Goal: Task Accomplishment & Management: Manage account settings

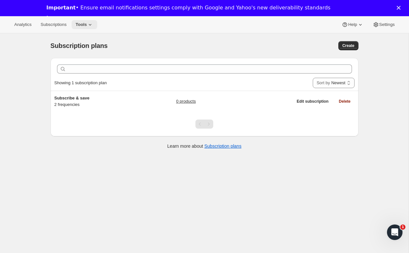
click at [89, 28] on button "Tools" at bounding box center [85, 24] width 26 height 9
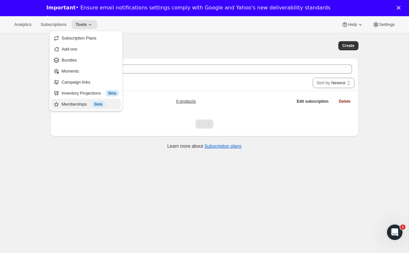
click at [91, 100] on button "Memberships Info Beta" at bounding box center [86, 104] width 70 height 10
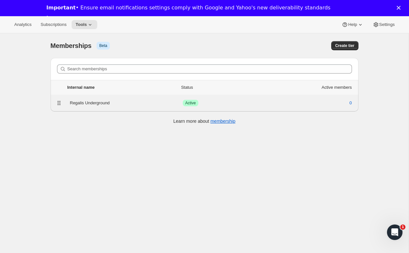
click at [87, 104] on div "Regalis Underground" at bounding box center [126, 103] width 113 height 6
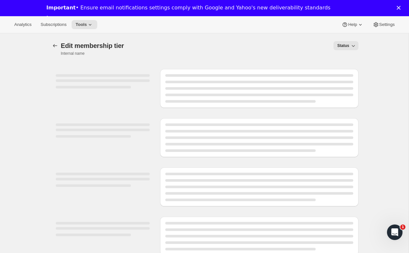
select select "products"
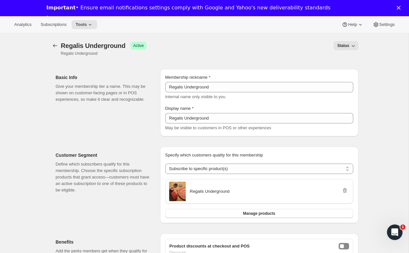
click at [345, 41] on button "Status" at bounding box center [345, 45] width 25 height 9
click at [291, 47] on div "Status" at bounding box center [256, 45] width 204 height 9
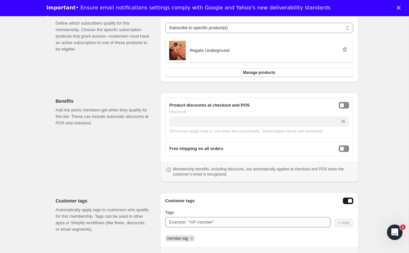
scroll to position [141, 0]
click at [196, 49] on span "Regalis Underground" at bounding box center [210, 50] width 40 height 6
click at [179, 49] on span at bounding box center [177, 49] width 19 height 19
drag, startPoint x: 233, startPoint y: 52, endPoint x: 190, endPoint y: 51, distance: 42.8
click at [190, 51] on div "Regalis Underground" at bounding box center [259, 49] width 183 height 19
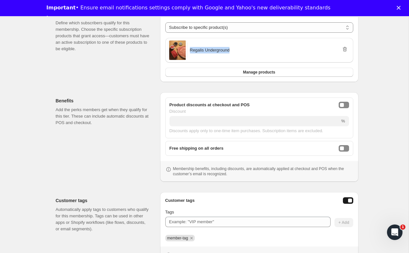
copy span "Regalis Underground"
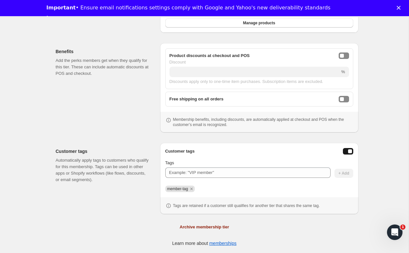
scroll to position [0, 0]
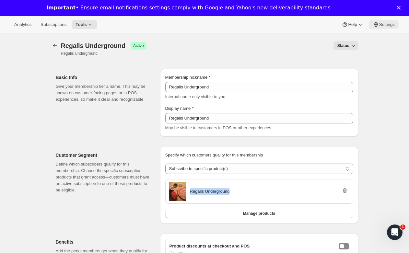
click at [381, 26] on span "Settings" at bounding box center [387, 24] width 16 height 5
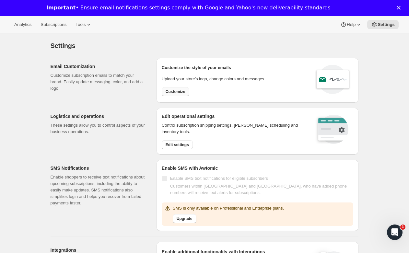
click at [170, 95] on button "Customize" at bounding box center [176, 91] width 28 height 9
select select "subscriptionMessage"
select select "5"
select select "15"
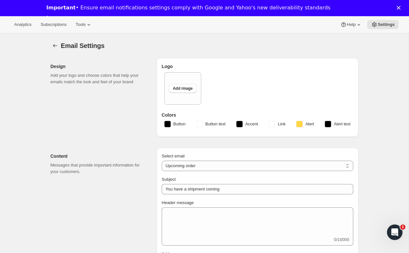
type input "Regalis Foods"
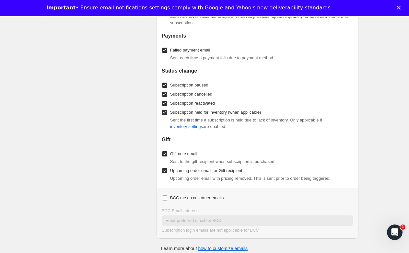
scroll to position [922, 0]
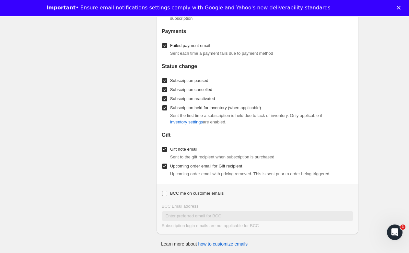
click at [174, 191] on span "BCC me on customer emails" at bounding box center [196, 193] width 53 height 5
click at [167, 191] on input "BCC me on customer emails" at bounding box center [164, 193] width 5 height 5
checkbox input "true"
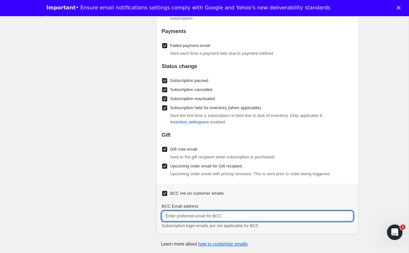
click at [181, 215] on input "BCC Email address" at bounding box center [257, 216] width 191 height 10
type input "[EMAIL_ADDRESS][DOMAIN_NAME]"
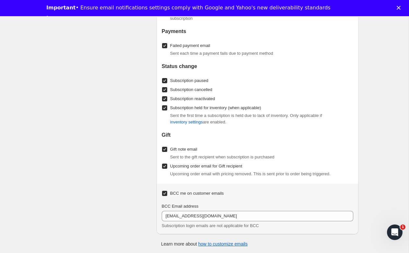
click at [89, 101] on div "Enable/Disable Emails Control which emails to send customers. Note that these s…" at bounding box center [101, 86] width 101 height 295
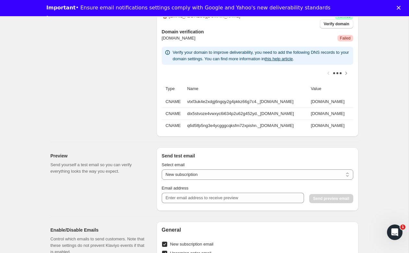
scroll to position [640, 0]
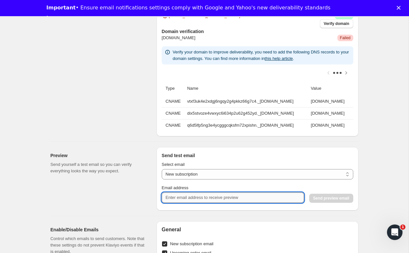
click at [204, 197] on input "Email address" at bounding box center [233, 197] width 142 height 10
type input "[EMAIL_ADDRESS][DOMAIN_NAME]"
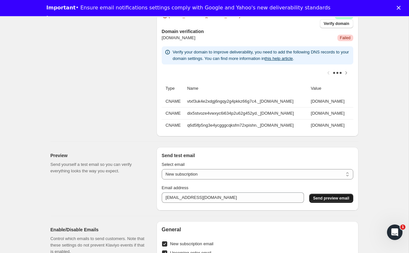
click at [316, 199] on span "Send preview email" at bounding box center [331, 198] width 36 height 5
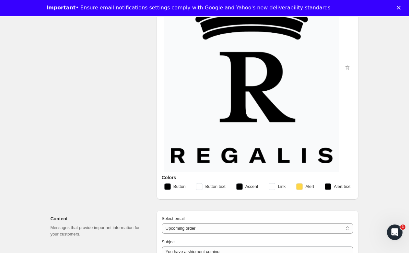
scroll to position [106, 0]
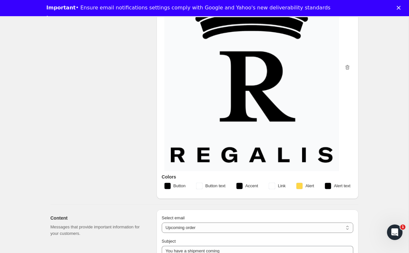
click at [247, 146] on img at bounding box center [252, 67] width 162 height 190
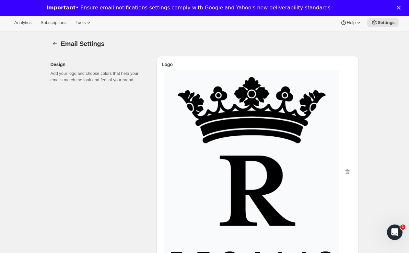
scroll to position [3, 0]
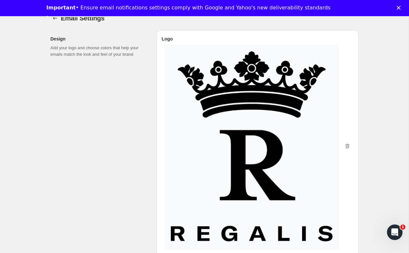
click at [272, 124] on img at bounding box center [252, 146] width 162 height 190
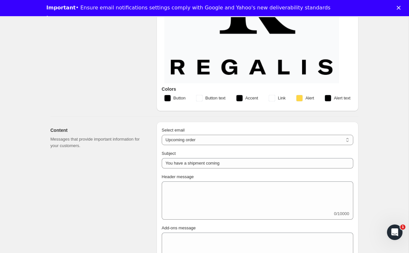
scroll to position [194, 0]
click at [166, 96] on rect "button" at bounding box center [167, 98] width 6 height 6
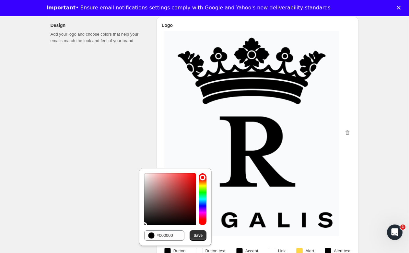
scroll to position [0, 0]
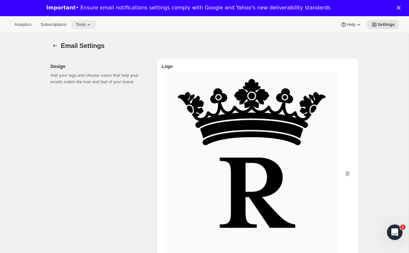
click at [80, 22] on span "Tools" at bounding box center [80, 24] width 10 height 5
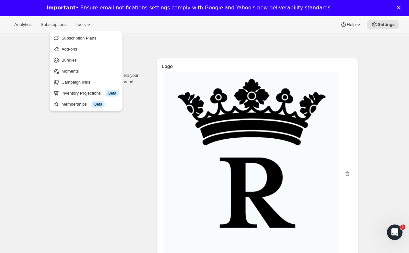
click at [170, 29] on div "Analytics Subscriptions Tools Help Settings" at bounding box center [204, 24] width 409 height 17
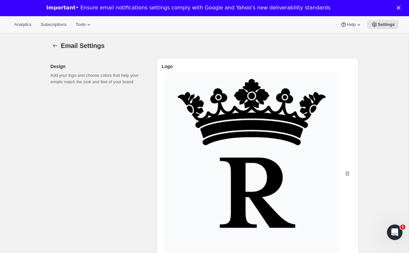
click at [280, 165] on img at bounding box center [252, 174] width 162 height 190
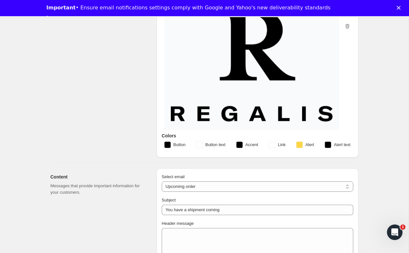
scroll to position [159, 0]
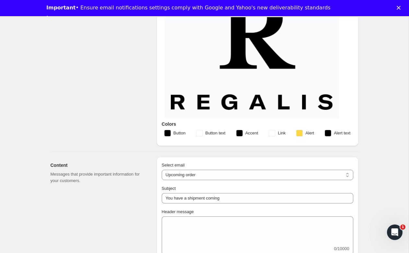
click at [169, 131] on rect "button" at bounding box center [167, 133] width 6 height 6
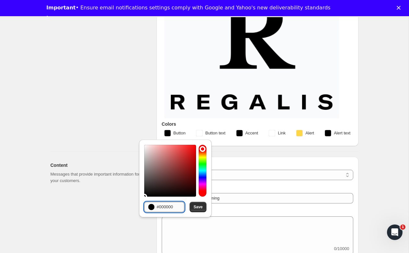
click at [163, 203] on input "#000000" at bounding box center [170, 207] width 28 height 10
paste input "313533"
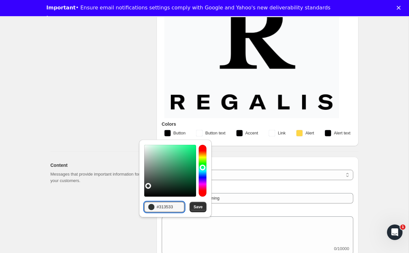
type input "#313533"
click at [122, 105] on div "Design Add your logo and choose colors that help your emails match the look and…" at bounding box center [101, 22] width 101 height 247
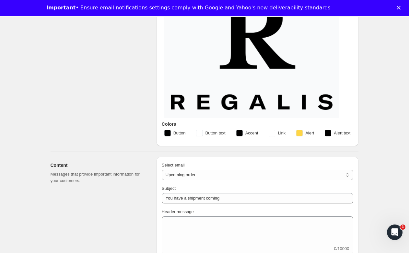
click at [213, 132] on span "Button text" at bounding box center [215, 133] width 20 height 6
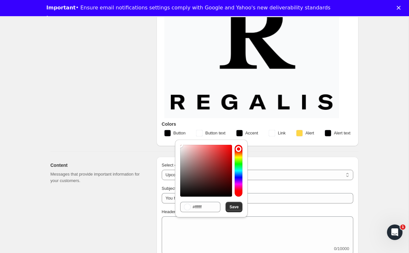
click at [253, 133] on span "Accent" at bounding box center [251, 133] width 13 height 6
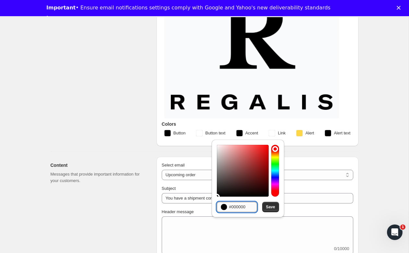
click at [237, 205] on input "#000000" at bounding box center [243, 207] width 28 height 10
paste input "313533"
click at [271, 205] on span "Save" at bounding box center [270, 206] width 9 height 5
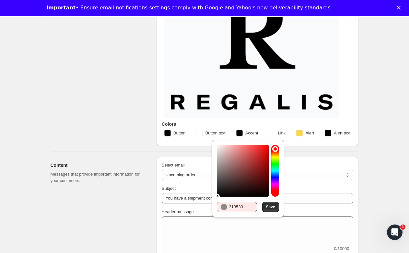
click at [224, 207] on circle at bounding box center [224, 207] width 6 height 6
click at [245, 207] on input "313533" at bounding box center [243, 207] width 28 height 10
click at [229, 205] on input "313533" at bounding box center [243, 207] width 28 height 10
type input "#313533"
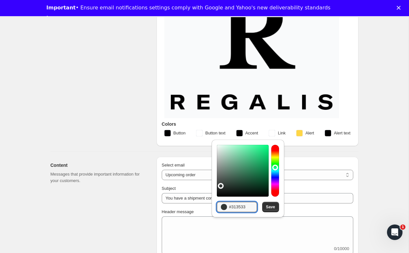
drag, startPoint x: 249, startPoint y: 207, endPoint x: 196, endPoint y: 208, distance: 53.1
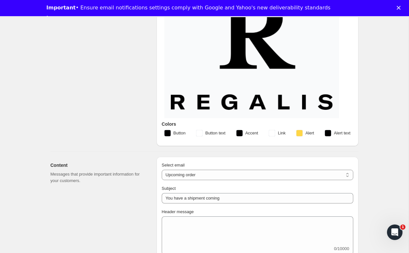
click at [247, 131] on span "Accent" at bounding box center [251, 133] width 13 height 6
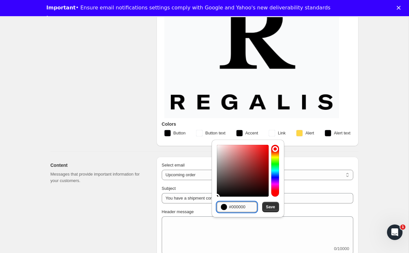
click at [237, 208] on input "#000000" at bounding box center [243, 207] width 28 height 10
click at [169, 133] on rect "button" at bounding box center [167, 133] width 6 height 6
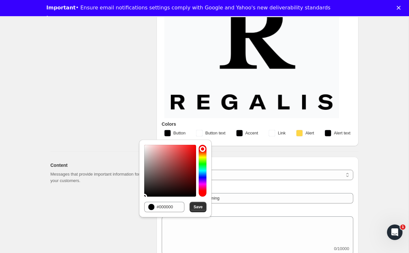
click at [174, 132] on span "Button" at bounding box center [179, 133] width 12 height 6
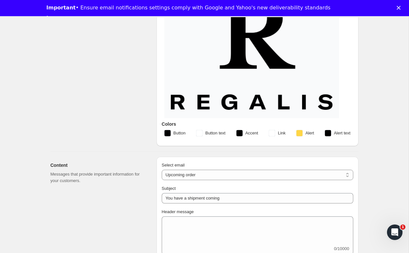
click at [174, 133] on span "Button" at bounding box center [179, 133] width 12 height 6
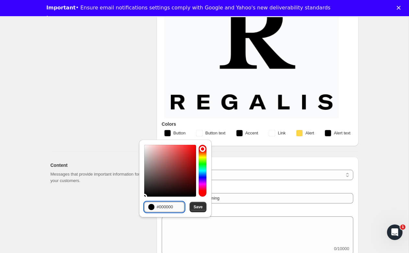
click at [167, 208] on input "#000000" at bounding box center [170, 207] width 28 height 10
paste input "313533"
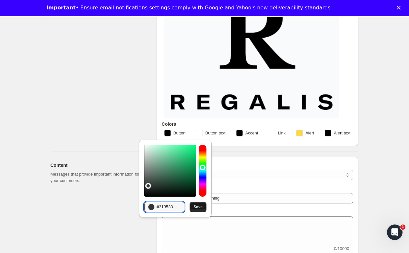
type input "#313533"
click at [201, 208] on span "Save" at bounding box center [197, 206] width 9 height 5
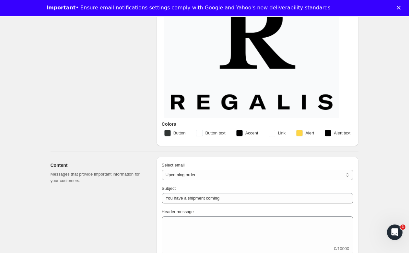
click at [248, 135] on span "Accent" at bounding box center [251, 133] width 13 height 6
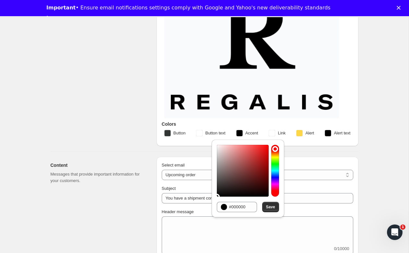
click at [248, 135] on span "Accent" at bounding box center [251, 133] width 13 height 6
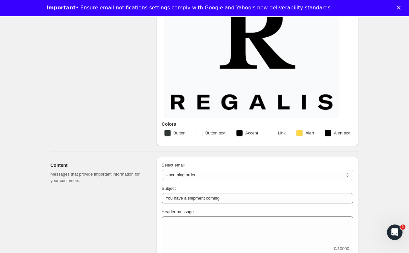
click at [247, 135] on span "Accent" at bounding box center [251, 133] width 13 height 6
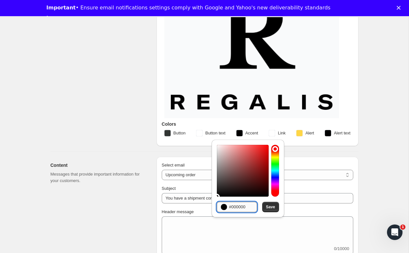
click at [233, 203] on input "#000000" at bounding box center [243, 207] width 28 height 10
paste input "313533"
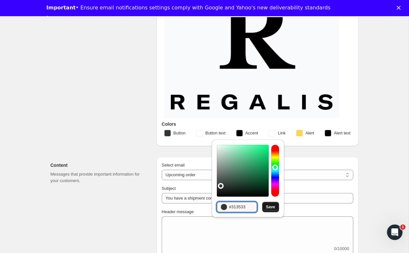
type input "#313533"
click at [270, 207] on span "Save" at bounding box center [270, 206] width 9 height 5
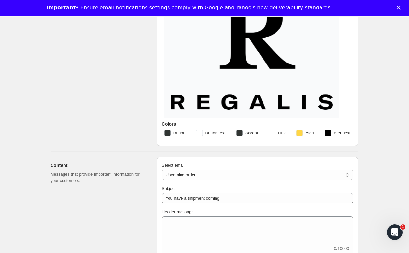
click at [339, 132] on span "Alert text" at bounding box center [342, 133] width 17 height 6
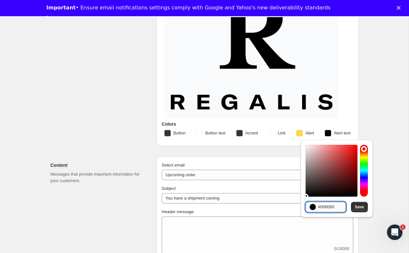
click at [319, 207] on input "#000000" at bounding box center [332, 207] width 28 height 10
click at [305, 132] on span "Alert" at bounding box center [309, 133] width 9 height 6
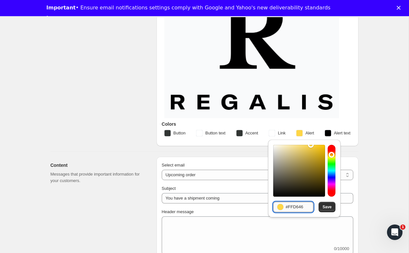
click at [291, 204] on input "#FFD646" at bounding box center [299, 207] width 28 height 10
paste input "03622"
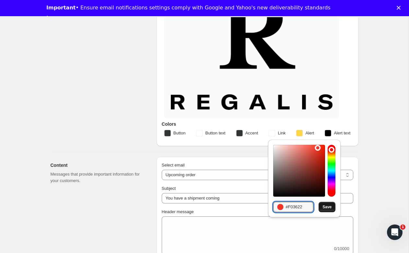
type input "#F03622"
click at [330, 209] on span "Save" at bounding box center [326, 206] width 9 height 5
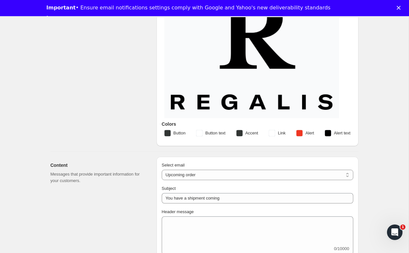
click at [272, 133] on rect "button" at bounding box center [271, 133] width 6 height 6
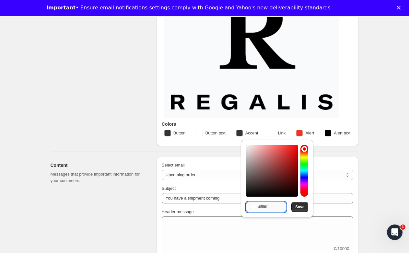
click at [266, 206] on input "#ffffff" at bounding box center [272, 207] width 28 height 10
paste input "C48938"
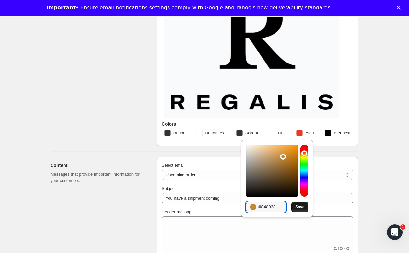
type input "#C48938"
click at [305, 208] on button "Save" at bounding box center [299, 207] width 17 height 10
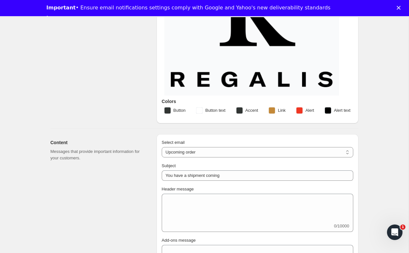
scroll to position [182, 0]
click at [217, 110] on span "Button text" at bounding box center [215, 110] width 20 height 6
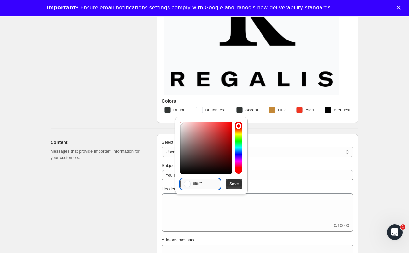
click at [201, 185] on input "#ffffff" at bounding box center [206, 184] width 28 height 10
click at [201, 187] on input "#ffffff" at bounding box center [206, 184] width 28 height 10
paste input "#F2F3F"
click at [199, 187] on input "##F2F3F" at bounding box center [206, 184] width 28 height 10
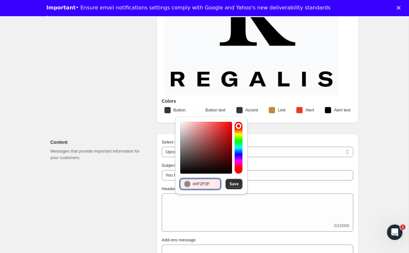
click at [199, 187] on input "##F2F3F" at bounding box center [206, 184] width 28 height 10
paste input "F2F3F1"
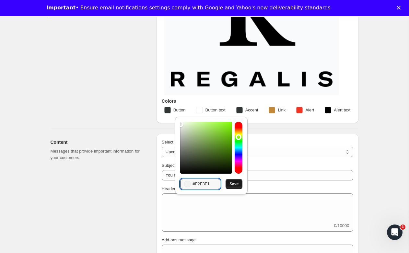
type input "#F2F3F1"
click at [228, 185] on button "Save" at bounding box center [233, 184] width 17 height 10
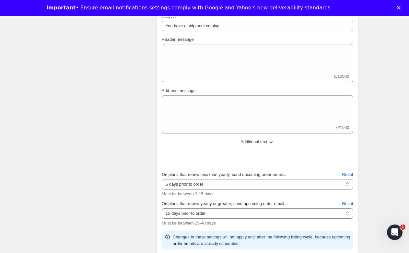
scroll to position [331, 0]
click at [260, 135] on div "Subject You have a shipment coming Header message 0/10000 Add-ons message 0/100…" at bounding box center [257, 131] width 191 height 236
click at [259, 141] on span "Additional text" at bounding box center [253, 142] width 27 height 6
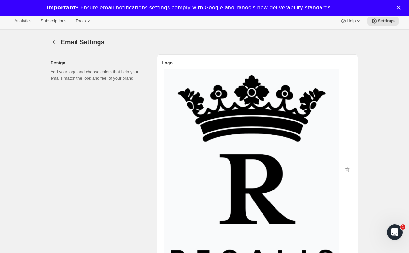
scroll to position [0, 0]
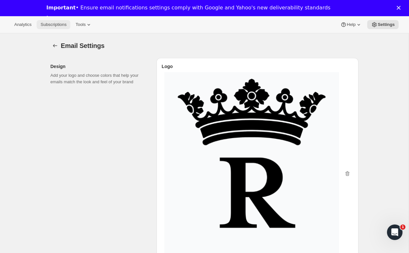
click at [55, 27] on button "Subscriptions" at bounding box center [54, 24] width 34 height 9
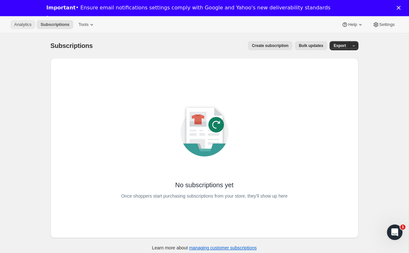
click at [26, 27] on span "Analytics" at bounding box center [22, 24] width 17 height 5
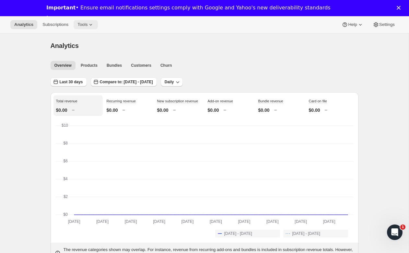
click at [87, 28] on button "Tools" at bounding box center [86, 24] width 24 height 9
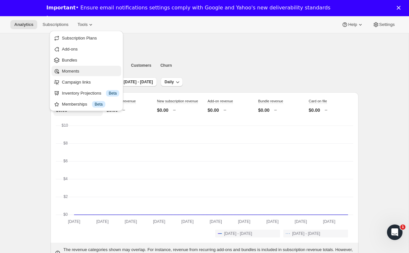
click at [71, 72] on span "Moments" at bounding box center [70, 71] width 17 height 5
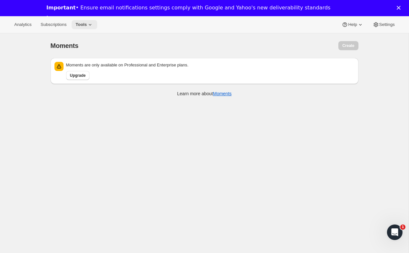
click at [93, 28] on icon at bounding box center [90, 24] width 6 height 6
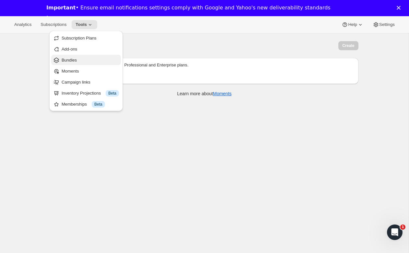
click at [77, 59] on span "Bundles" at bounding box center [69, 60] width 15 height 5
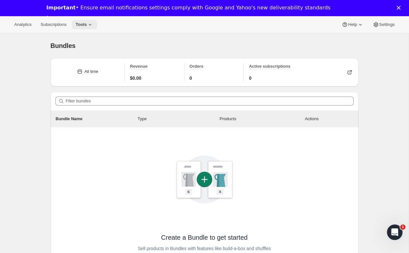
click at [87, 23] on span "Tools" at bounding box center [80, 24] width 11 height 5
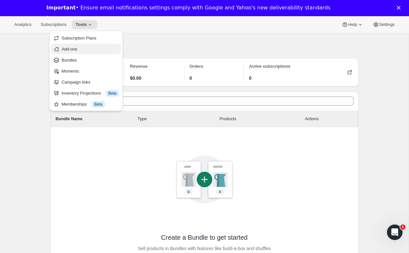
click at [80, 50] on span "Add-ons" at bounding box center [90, 49] width 57 height 6
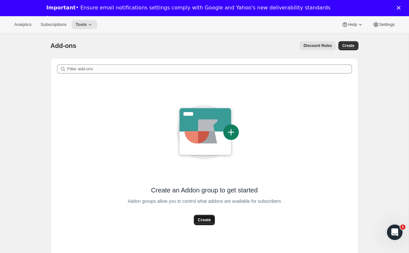
click at [202, 219] on span "Create" at bounding box center [204, 220] width 13 height 6
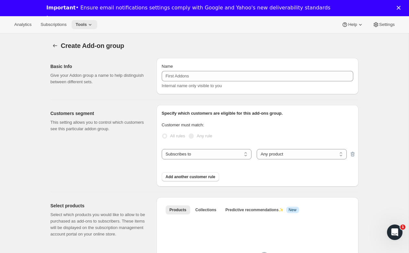
click at [86, 28] on button "Tools" at bounding box center [85, 24] width 26 height 9
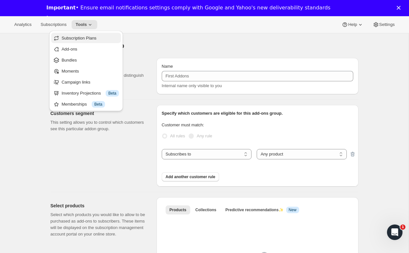
click at [92, 37] on span "Subscription Plans" at bounding box center [79, 38] width 35 height 5
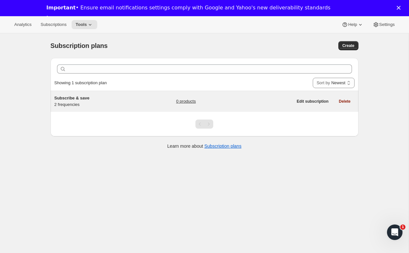
click at [86, 99] on span "Subscribe & save" at bounding box center [71, 98] width 35 height 5
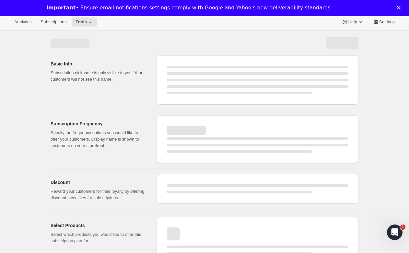
select select "WEEK"
select select "MONTH"
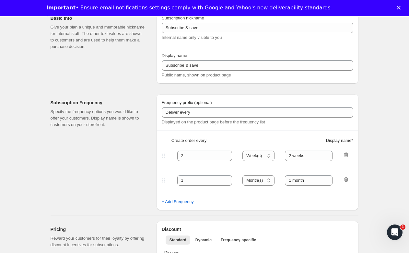
scroll to position [49, 0]
type input "1"
select select "MONTH"
type input "1 month"
type input "2"
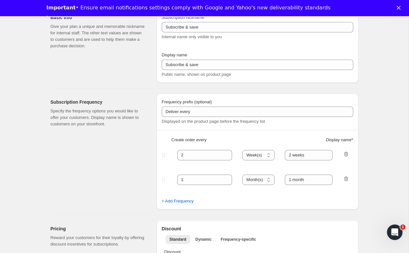
type input "2 months"
type input "10"
type input "Subscribe to recurring shipments to get 10% off"
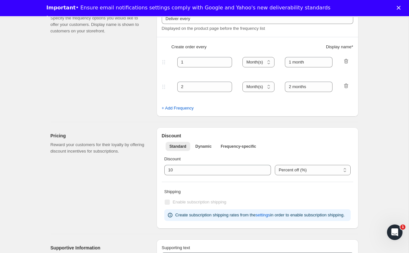
scroll to position [155, 0]
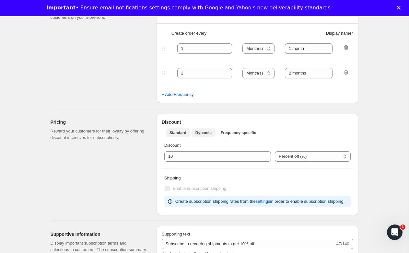
click at [204, 133] on span "Dynamic" at bounding box center [203, 132] width 16 height 5
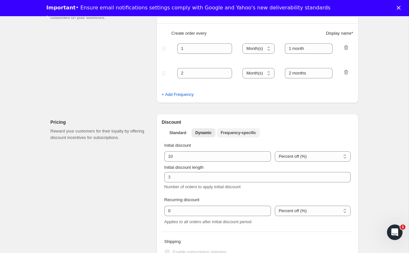
click at [244, 132] on span "Frequency-specific" at bounding box center [238, 132] width 35 height 5
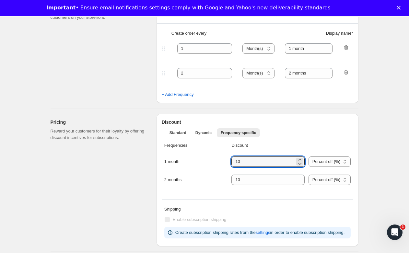
drag, startPoint x: 244, startPoint y: 160, endPoint x: 225, endPoint y: 160, distance: 19.1
click at [225, 160] on div "1 month Percent off (%) US Dollars off ($) Percent off (%)" at bounding box center [257, 165] width 186 height 18
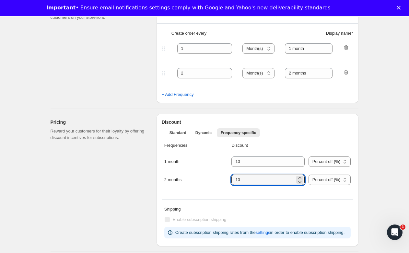
drag, startPoint x: 251, startPoint y: 180, endPoint x: 225, endPoint y: 180, distance: 25.6
click at [225, 180] on div "2 months Percent off (%) US Dollars off ($) Percent off (%)" at bounding box center [257, 184] width 186 height 18
type input "15"
click at [204, 136] on button "Dynamic" at bounding box center [203, 132] width 24 height 9
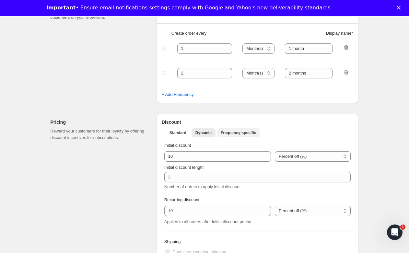
click at [227, 136] on button "Frequency-specific" at bounding box center [238, 132] width 43 height 9
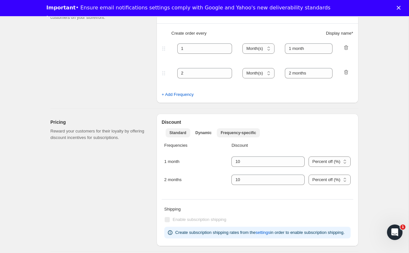
click at [178, 131] on span "Standard" at bounding box center [177, 132] width 17 height 5
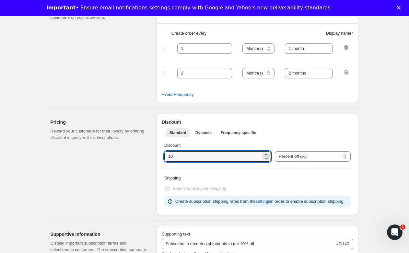
drag, startPoint x: 179, startPoint y: 157, endPoint x: 154, endPoint y: 157, distance: 25.6
click at [154, 157] on div "Pricing Reward your customers for their loyalty by offering discount incentives…" at bounding box center [201, 161] width 313 height 107
type input "15"
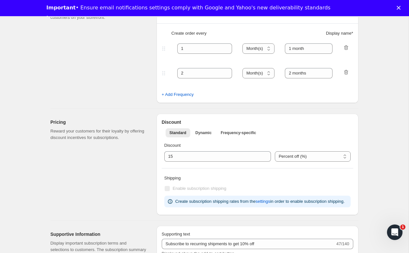
click at [153, 164] on div "Pricing Reward your customers for their loyalty by offering discount incentives…" at bounding box center [201, 161] width 313 height 107
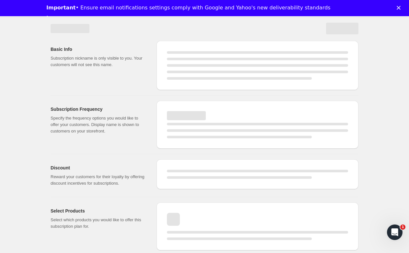
select select "MONTH"
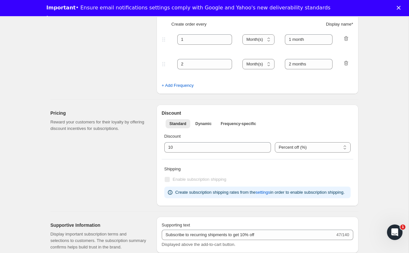
type input "15"
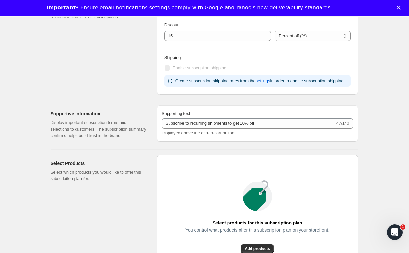
scroll to position [328, 0]
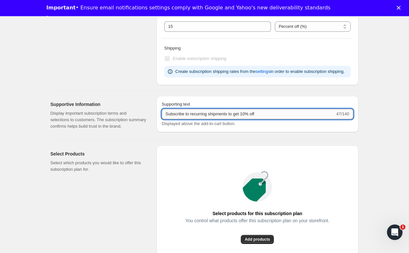
click at [249, 119] on input "Subscribe to recurring shipments to get 10% off" at bounding box center [248, 114] width 173 height 10
type input "Subscribe to recurring shipments to get 15% off"
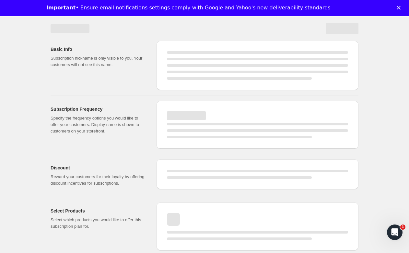
select select "MONTH"
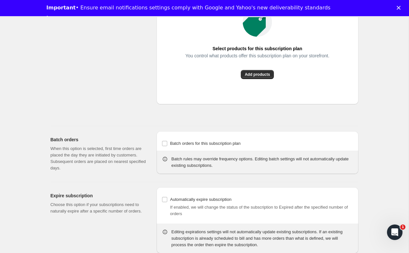
type input "Subscribe to recurring shipments to get 15% off"
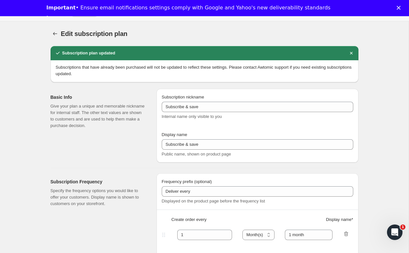
scroll to position [0, 0]
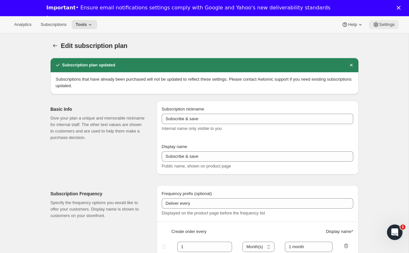
click at [389, 27] on button "Settings" at bounding box center [384, 24] width 30 height 9
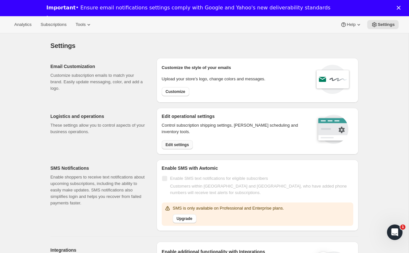
click at [175, 145] on span "Edit settings" at bounding box center [177, 144] width 23 height 5
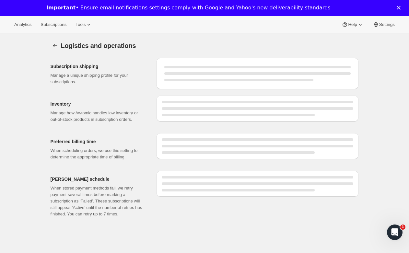
select select "DAY"
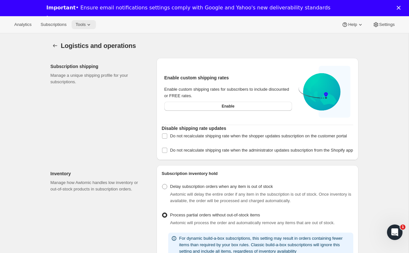
click at [86, 23] on span "Tools" at bounding box center [80, 24] width 10 height 5
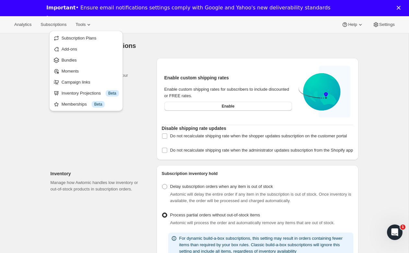
click at [204, 49] on div "Logistics and operations" at bounding box center [153, 45] width 185 height 9
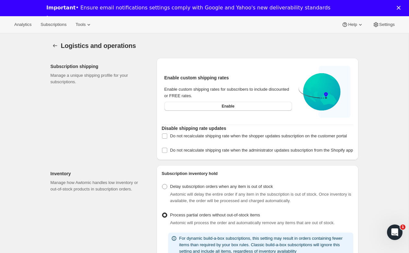
click at [380, 19] on div "Analytics Subscriptions Tools Help Settings" at bounding box center [204, 24] width 409 height 17
click at [380, 23] on span "Settings" at bounding box center [387, 24] width 16 height 5
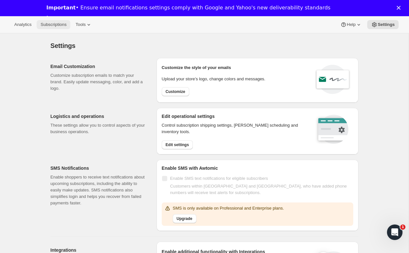
click at [50, 22] on span "Subscriptions" at bounding box center [53, 24] width 26 height 5
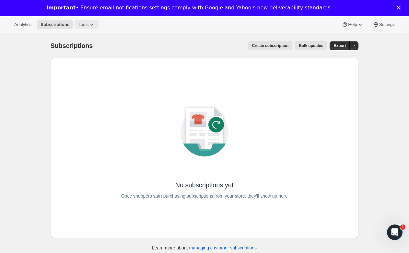
click at [88, 25] on span "Tools" at bounding box center [83, 24] width 10 height 5
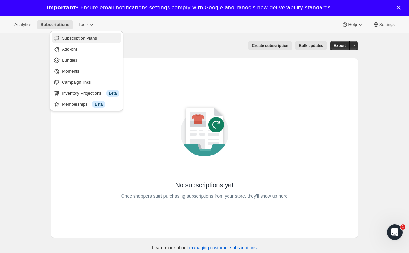
click at [87, 41] on button "Subscription Plans" at bounding box center [86, 38] width 70 height 10
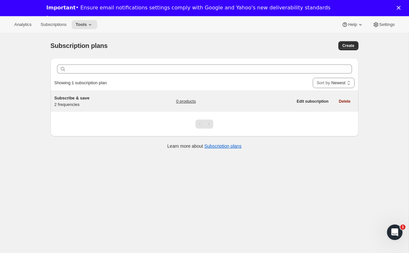
click at [94, 99] on h5 "Subscribe & save" at bounding box center [94, 98] width 81 height 6
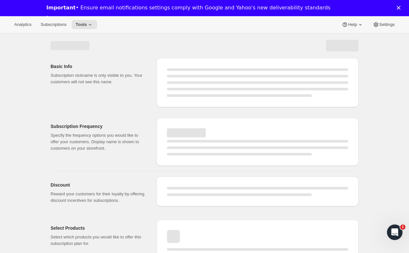
select select "WEEK"
select select "MONTH"
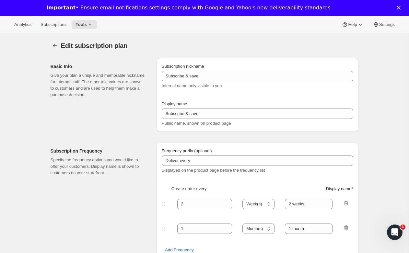
type input "1"
select select "MONTH"
type input "1 month"
type input "2"
type input "2 months"
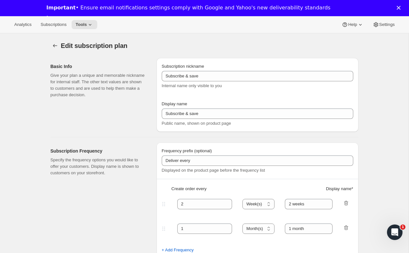
type input "15"
type input "Subscribe to recurring shipments to get 15% off"
